Goal: Task Accomplishment & Management: Manage account settings

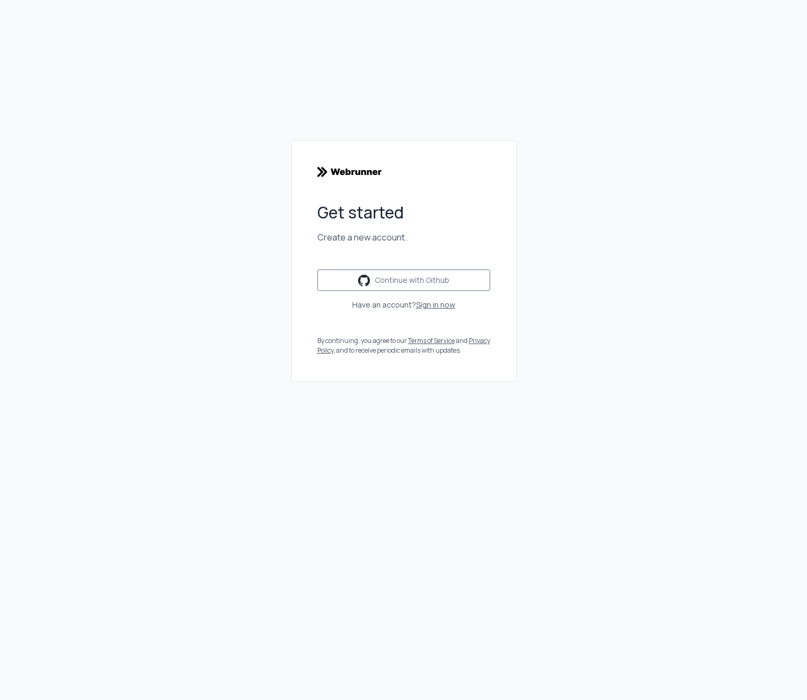
click at [345, 168] on img at bounding box center [349, 171] width 64 height 11
click at [428, 307] on link "Sign in now" at bounding box center [435, 305] width 39 height 10
click at [383, 282] on div "Continue with Github" at bounding box center [404, 280] width 92 height 12
